Goal: Contribute content

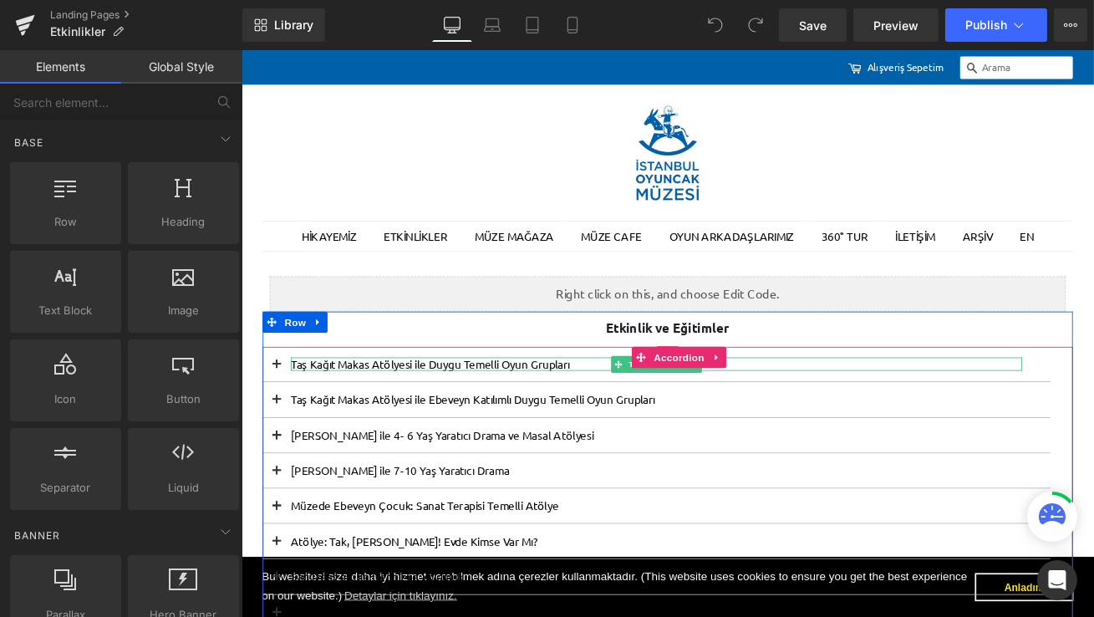
click at [330, 420] on p "Taş Kağıt Makas Atölyesi ile Duygu Temelli Oyun Grupları" at bounding box center [733, 423] width 868 height 16
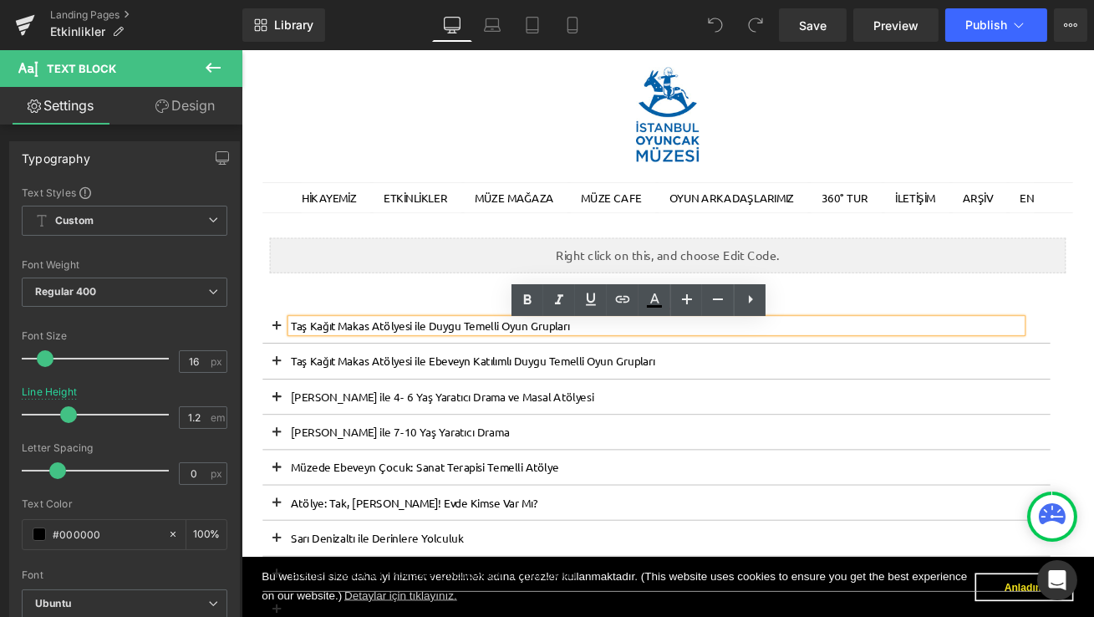
scroll to position [48, 0]
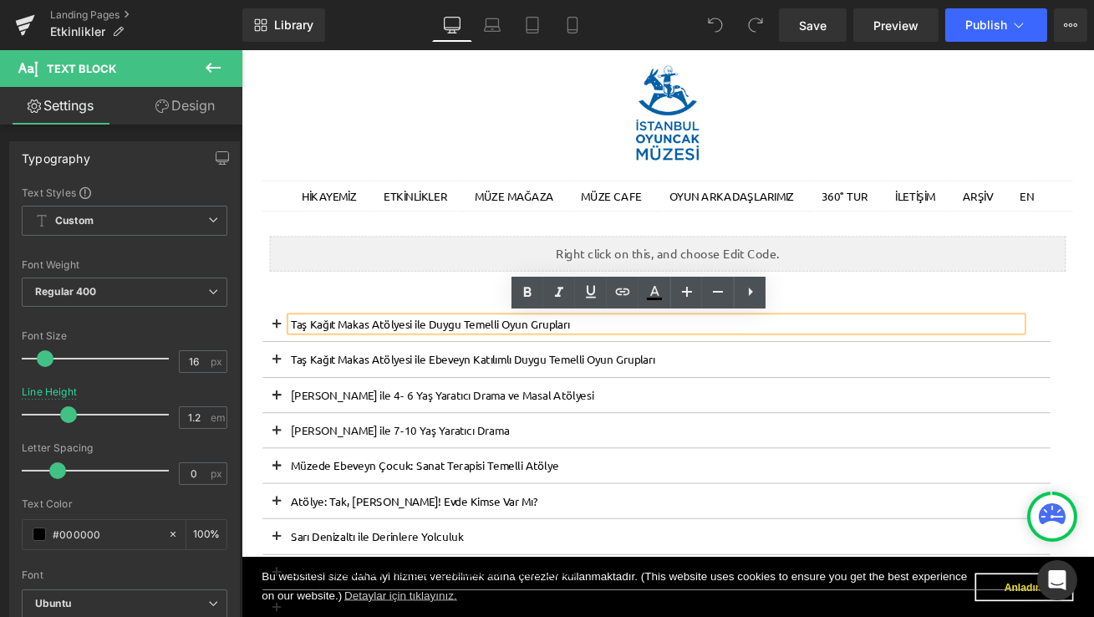
click at [348, 412] on p "Taş Kağıt Makas Atölyesi ile Ebeveyn Katılımlı Duygu Temelli Oyun Grupları" at bounding box center [733, 417] width 868 height 16
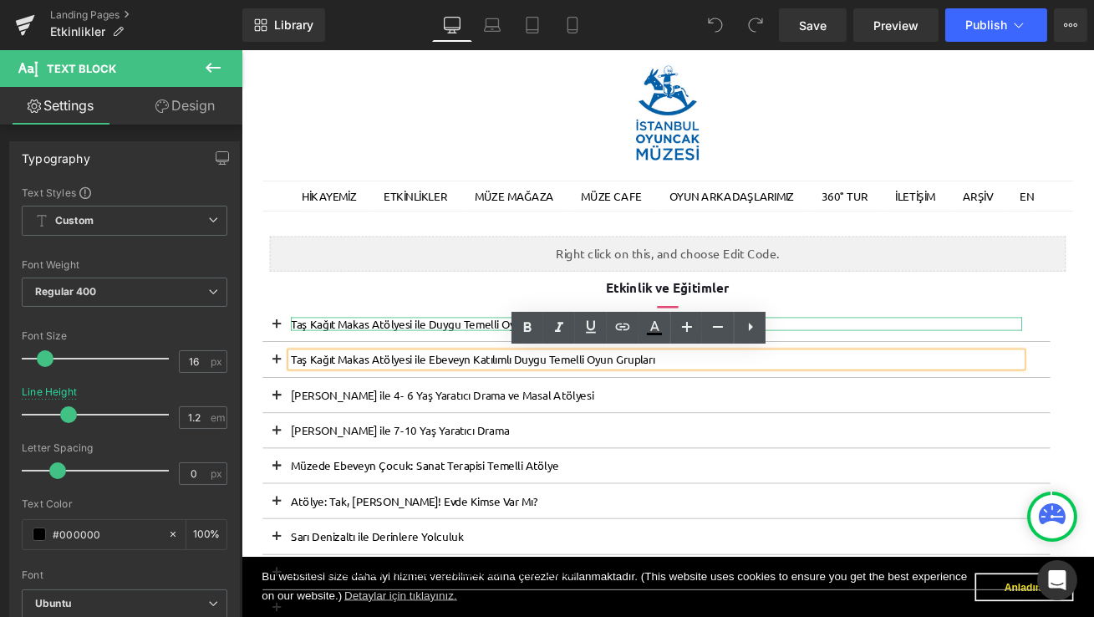
click at [360, 374] on p "Taş Kağıt Makas Atölyesi ile Duygu Temelli Oyun Grupları" at bounding box center [733, 375] width 868 height 16
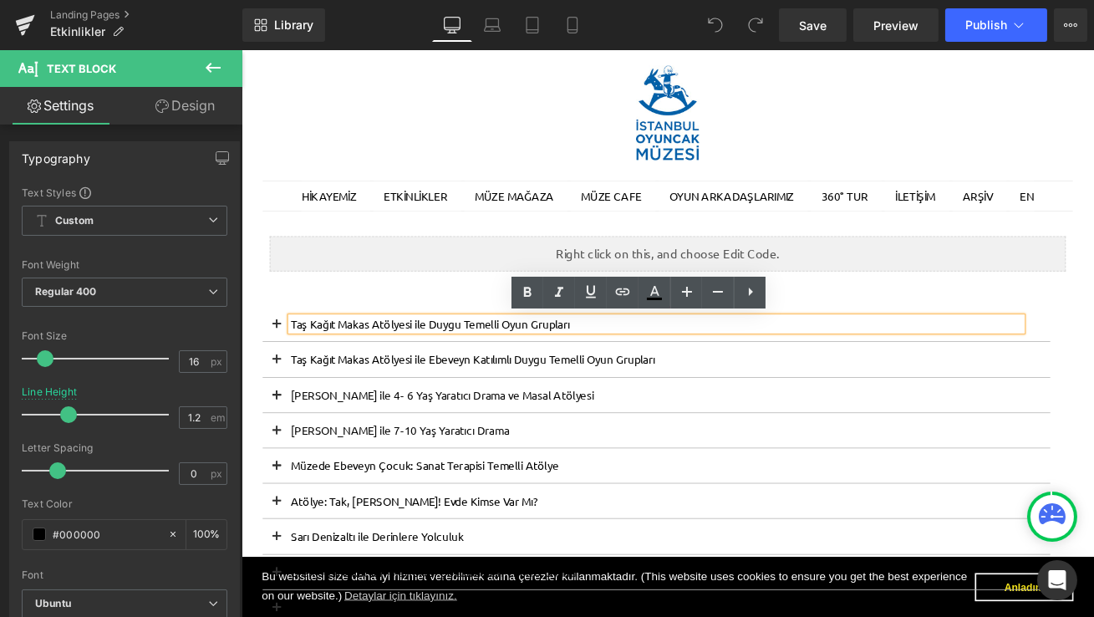
click at [436, 369] on p "Taş Kağıt Makas Atölyesi ile Duygu Temelli Oyun Grupları" at bounding box center [733, 375] width 868 height 16
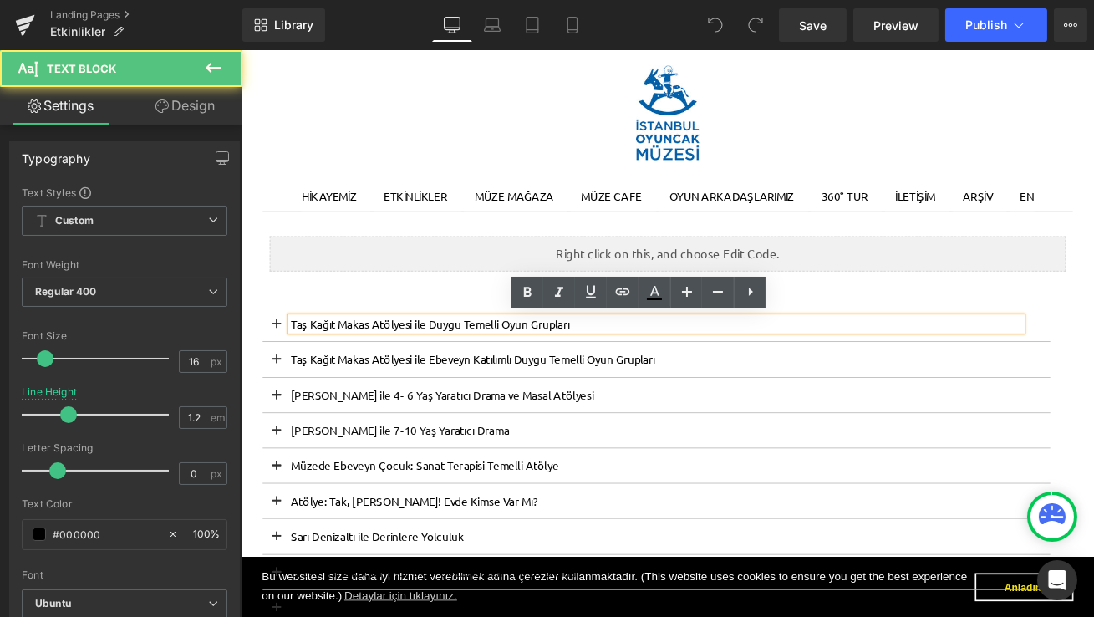
click at [284, 375] on button at bounding box center [282, 374] width 33 height 41
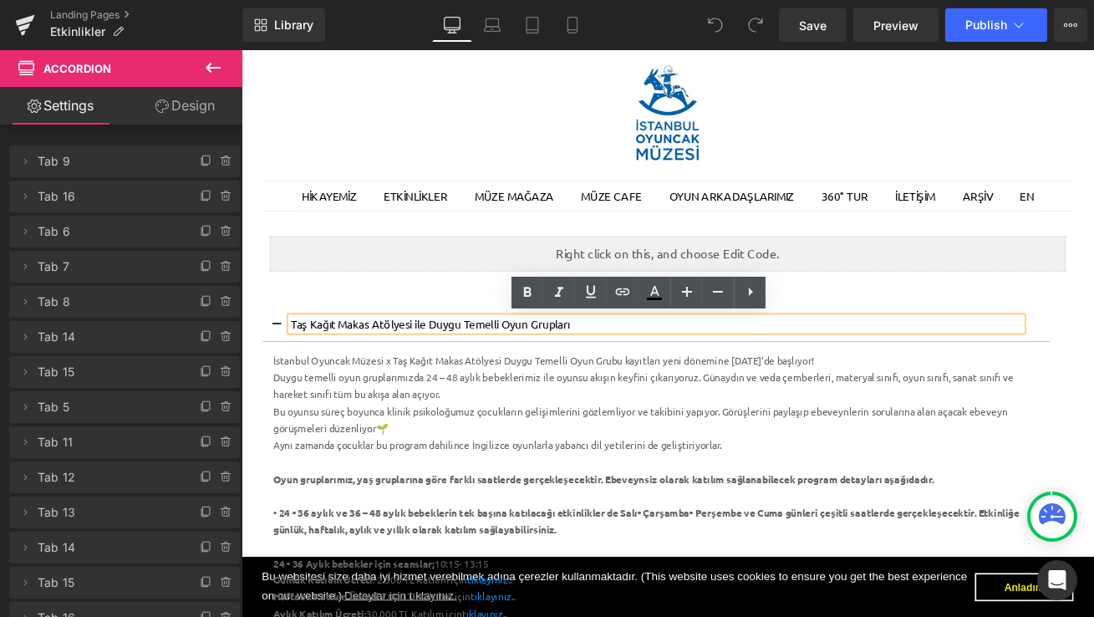
click at [284, 375] on button at bounding box center [282, 374] width 33 height 41
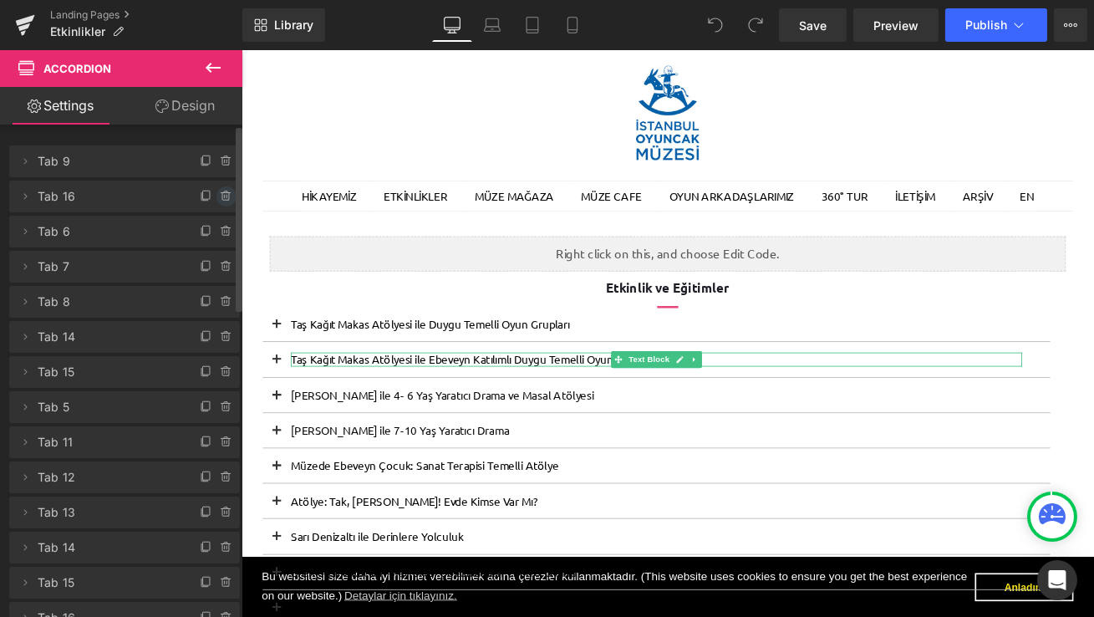
click at [224, 190] on icon at bounding box center [226, 196] width 13 height 13
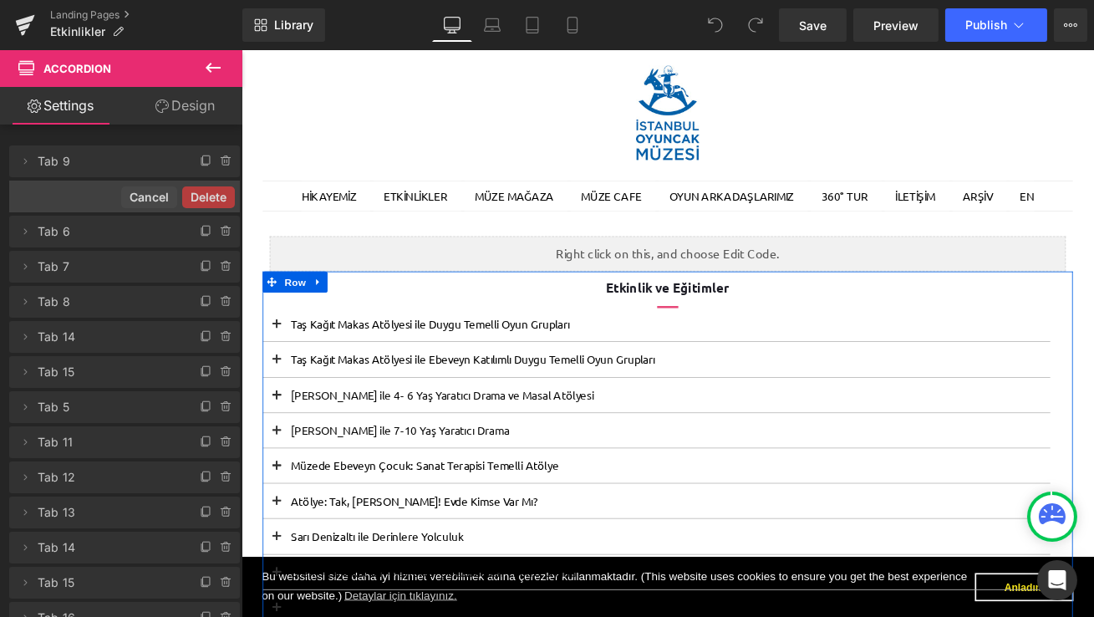
click at [331, 333] on link at bounding box center [332, 325] width 22 height 25
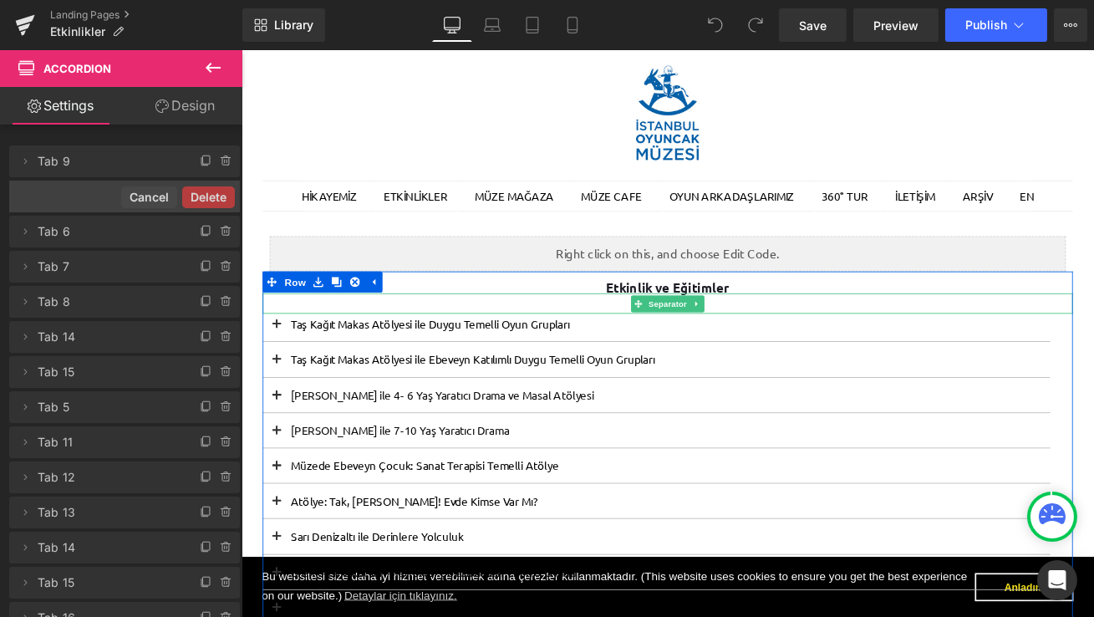
click at [458, 349] on div at bounding box center [746, 351] width 961 height 24
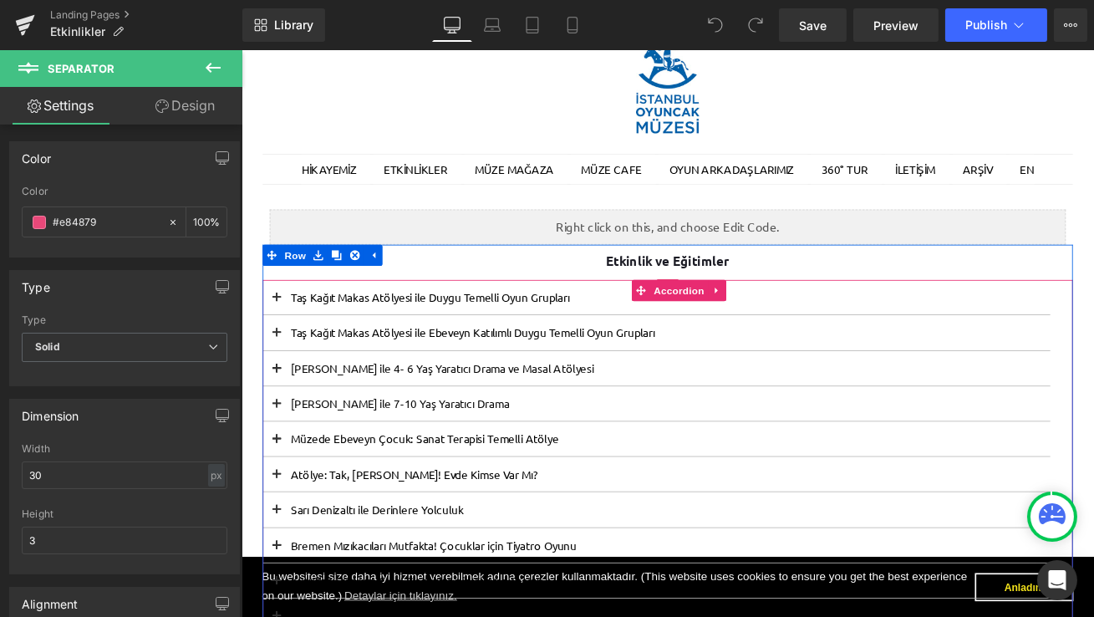
scroll to position [89, 0]
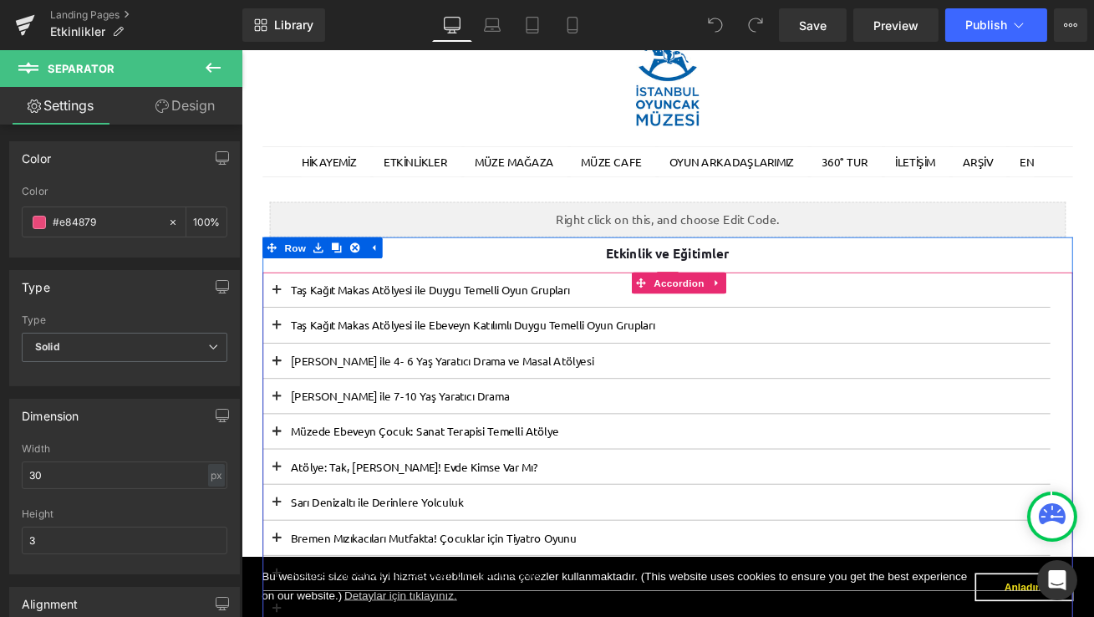
click at [283, 507] on span at bounding box center [283, 507] width 0 height 0
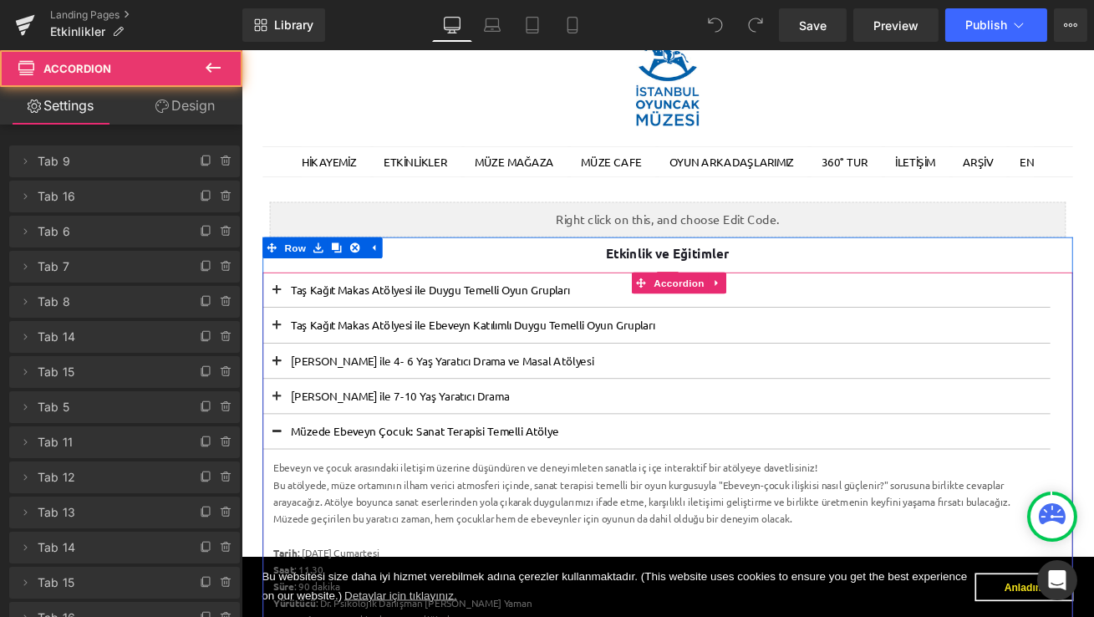
click at [283, 507] on span at bounding box center [283, 507] width 0 height 0
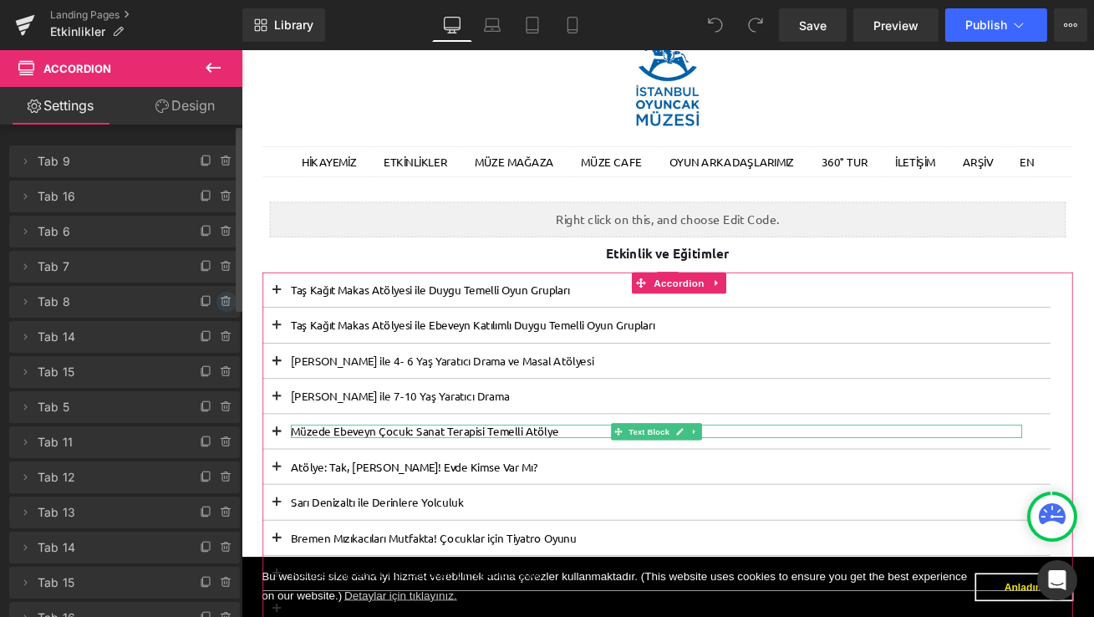
click at [222, 302] on icon at bounding box center [225, 302] width 7 height 8
click at [222, 302] on button "Delete" at bounding box center [208, 303] width 53 height 22
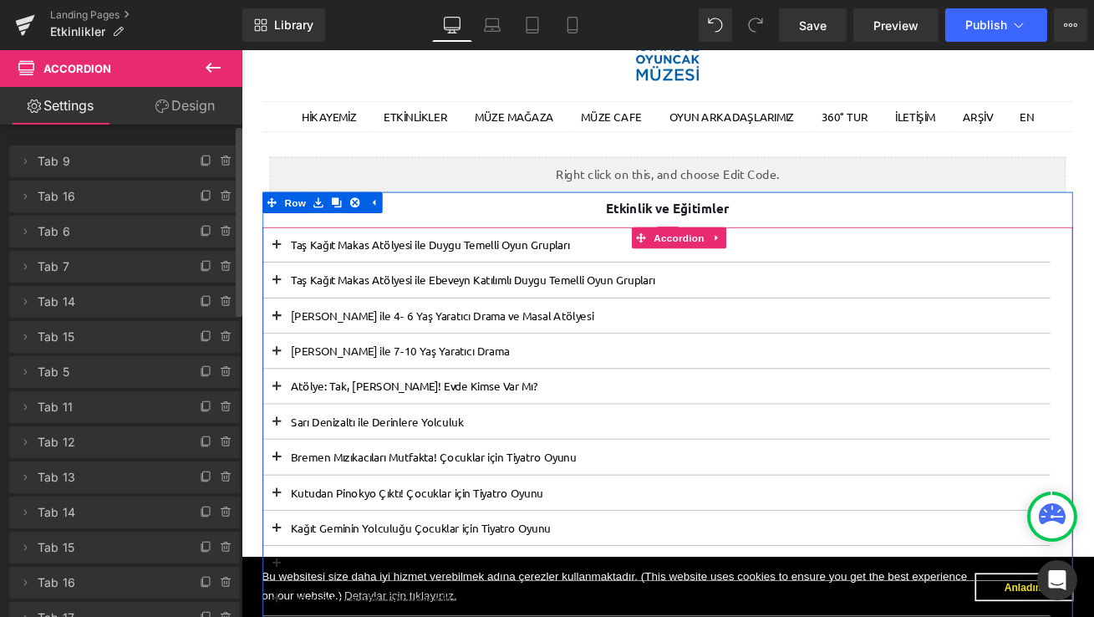
scroll to position [0, 0]
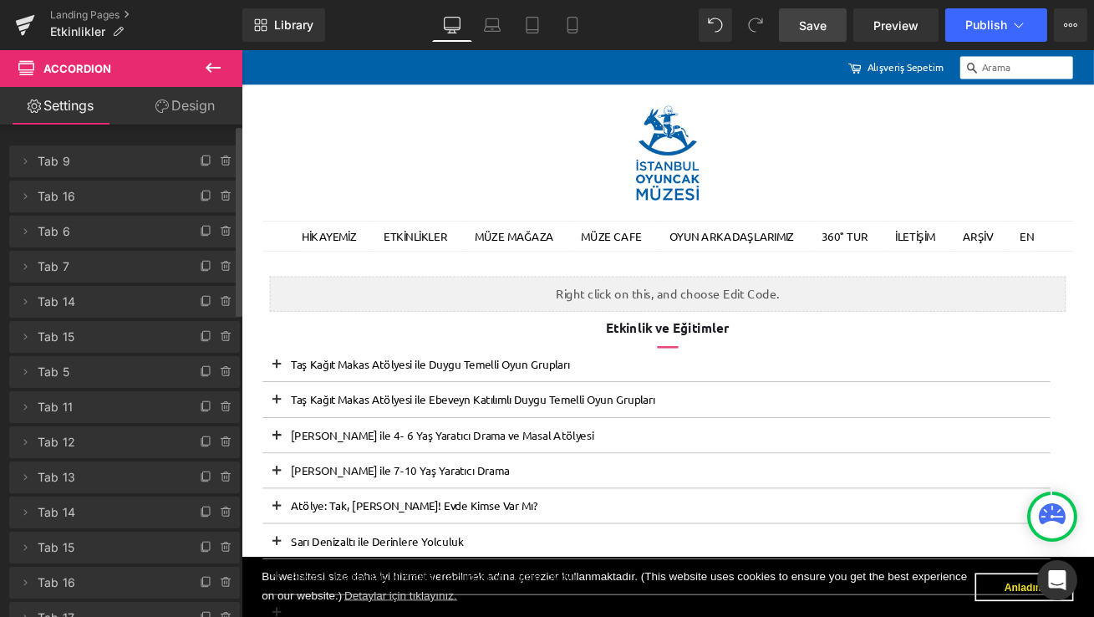
click at [694, 25] on span "Save" at bounding box center [813, 26] width 28 height 18
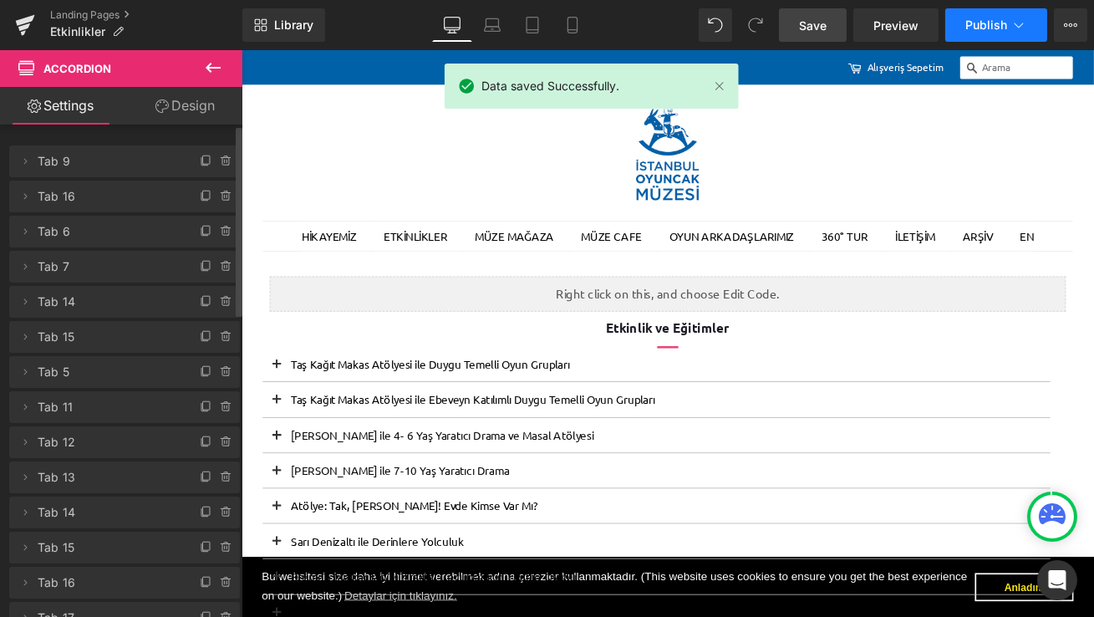
click at [694, 19] on span "Publish" at bounding box center [987, 24] width 42 height 13
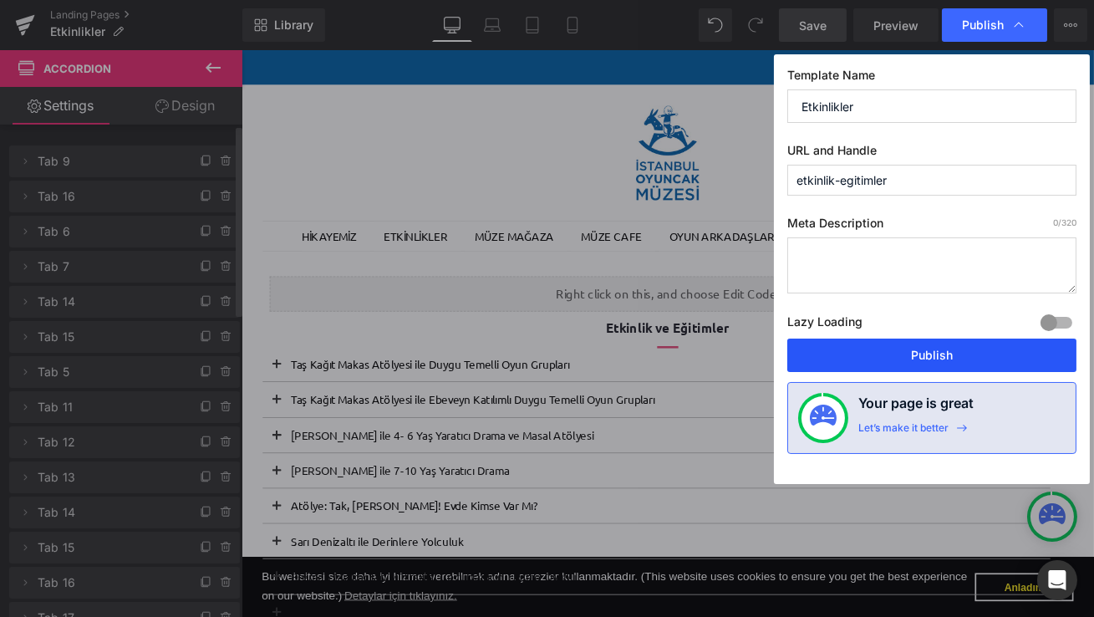
click at [694, 350] on button "Publish" at bounding box center [931, 355] width 289 height 33
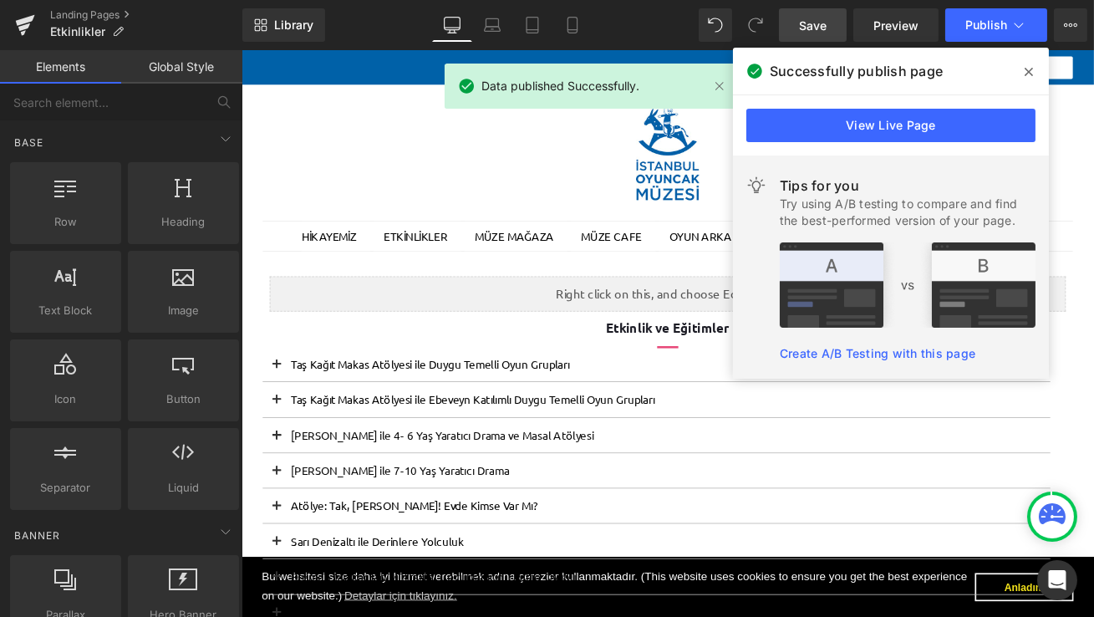
click at [583, 206] on div at bounding box center [746, 171] width 961 height 111
